Goal: Understand process/instructions: Learn how to perform a task or action

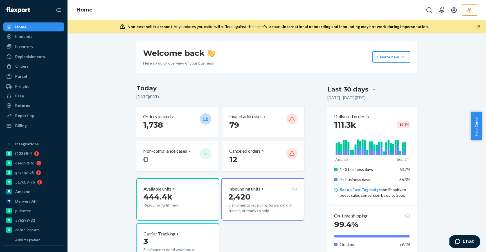
click at [469, 11] on icon "button" at bounding box center [469, 10] width 4 height 5
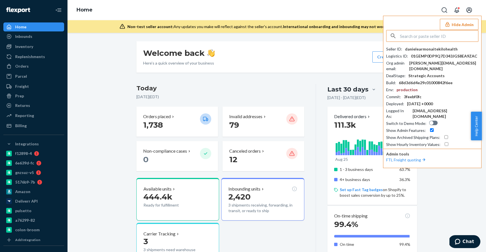
click at [423, 39] on input "text" at bounding box center [439, 35] width 78 height 11
click at [459, 22] on button "Hide Admin" at bounding box center [458, 24] width 38 height 11
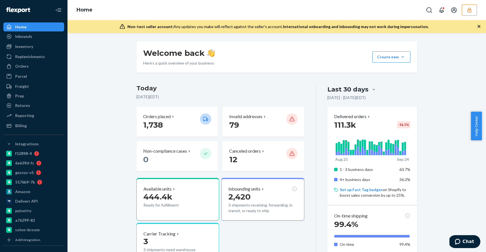
click at [304, 48] on div "Welcome back Here’s a quick overview of your business Create new Create new inb…" at bounding box center [276, 56] width 280 height 31
click at [471, 7] on button "button" at bounding box center [468, 9] width 15 height 11
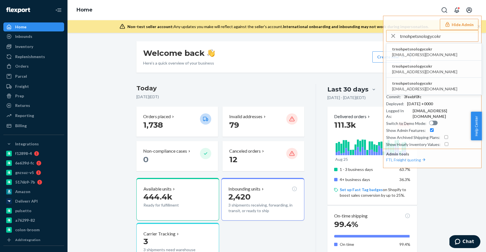
type input "trnohpetsnologycokr"
click at [406, 51] on span "trnohpetsnologycokr" at bounding box center [424, 49] width 65 height 6
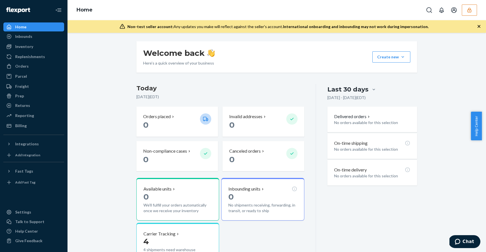
click at [108, 96] on div "Welcome back Here’s a quick overview of your business Create new Create new inb…" at bounding box center [277, 175] width 410 height 269
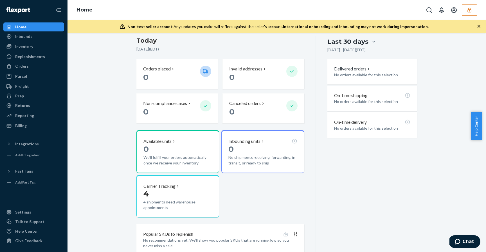
scroll to position [53, 0]
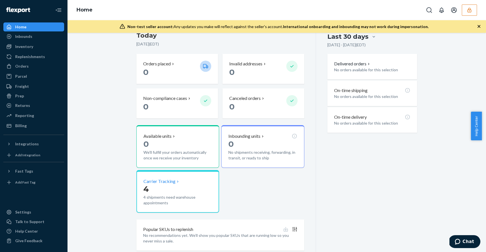
click at [151, 189] on p "4" at bounding box center [177, 189] width 69 height 10
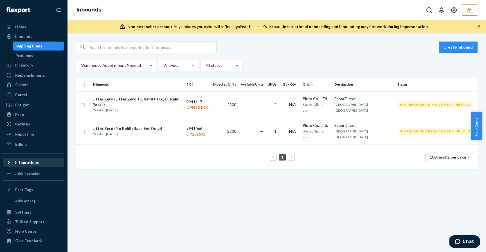
click at [28, 164] on div "Integrations" at bounding box center [27, 163] width 24 height 6
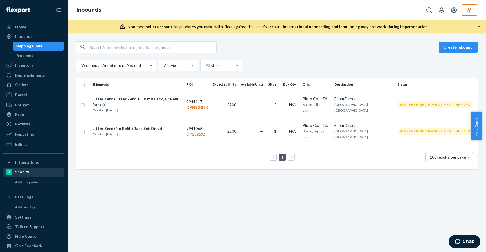
click at [28, 173] on div "Shopify" at bounding box center [22, 172] width 14 height 6
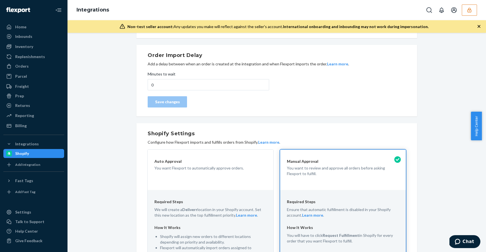
scroll to position [41, 0]
click at [241, 158] on p "Auto Approval" at bounding box center [210, 161] width 112 height 6
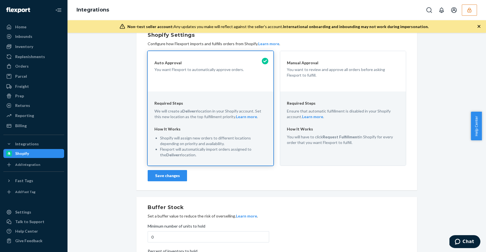
scroll to position [163, 0]
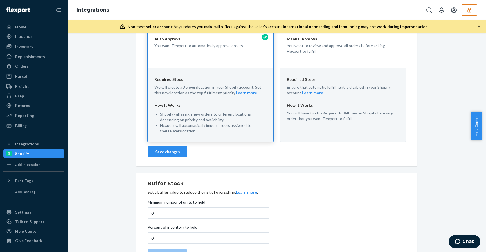
click at [180, 155] on button "Save changes" at bounding box center [167, 151] width 39 height 11
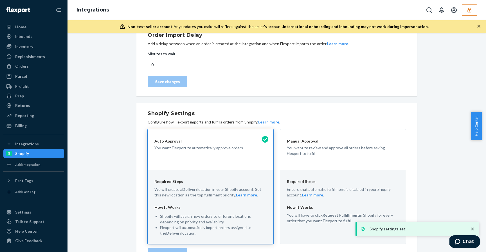
scroll to position [98, 0]
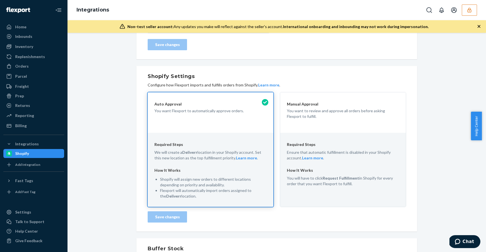
click at [321, 173] on p "How It Works" at bounding box center [343, 171] width 112 height 6
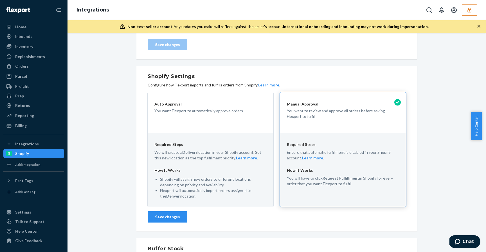
click at [160, 221] on button "Save changes" at bounding box center [167, 217] width 39 height 11
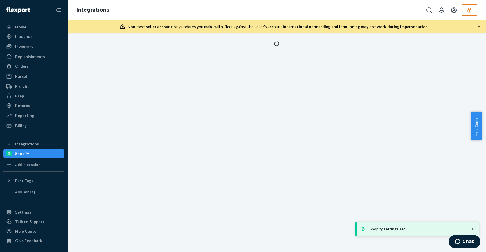
scroll to position [0, 0]
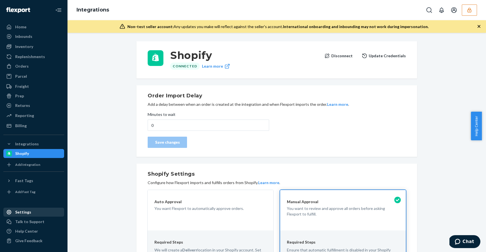
click at [29, 208] on link "Settings" at bounding box center [33, 212] width 61 height 9
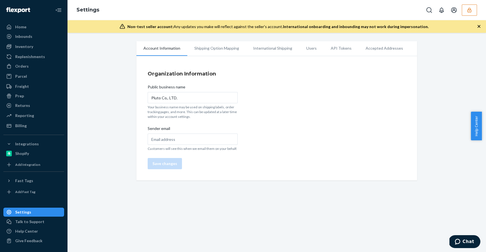
click at [221, 47] on li "Shipping Option Mapping" at bounding box center [216, 48] width 59 height 14
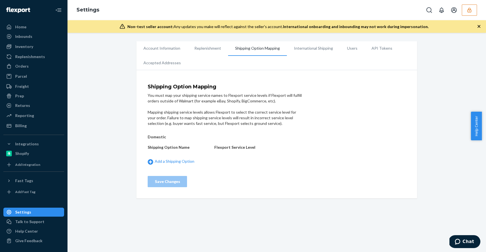
click at [480, 133] on span "Help Center" at bounding box center [475, 126] width 11 height 29
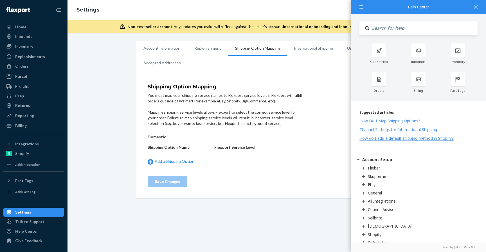
click at [411, 120] on div "How Do I Map Shipping Options?" at bounding box center [389, 120] width 61 height 5
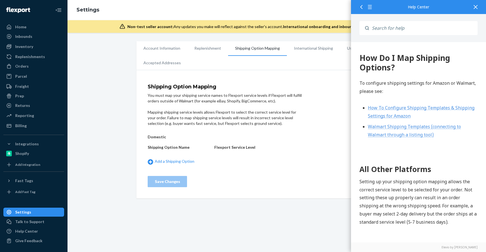
click at [369, 55] on div "How Do I Map Shipping Options?" at bounding box center [418, 62] width 118 height 19
click at [368, 54] on div "How Do I Map Shipping Options?" at bounding box center [418, 62] width 118 height 19
